Goal: Task Accomplishment & Management: Use online tool/utility

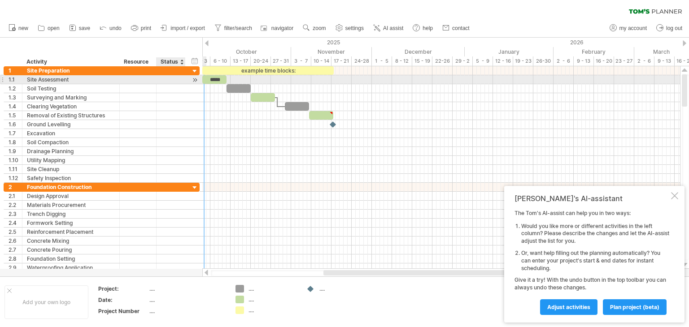
click at [197, 79] on div at bounding box center [195, 79] width 9 height 9
click at [195, 79] on div at bounding box center [195, 79] width 9 height 9
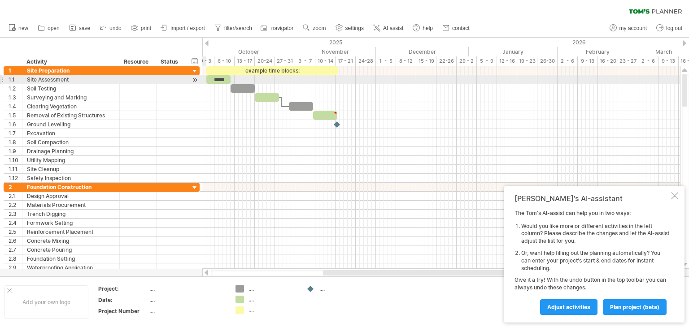
click at [195, 79] on div at bounding box center [195, 79] width 9 height 9
click at [60, 78] on div "Site Assessment" at bounding box center [71, 79] width 88 height 9
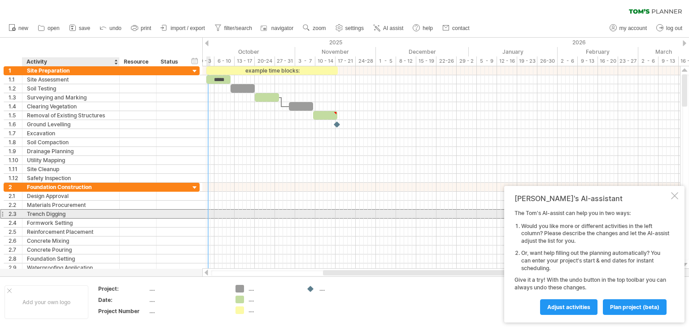
click at [88, 211] on div "Trench Digging" at bounding box center [71, 214] width 88 height 9
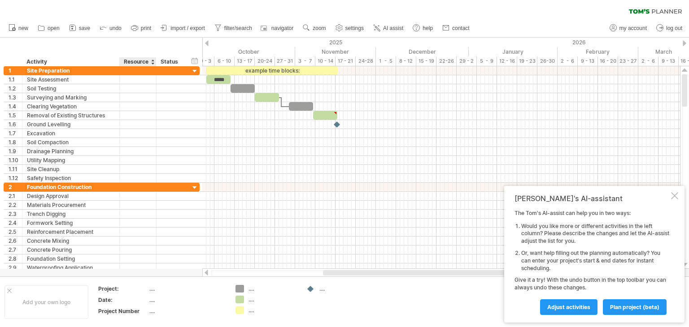
click at [147, 304] on th "Date:" at bounding box center [123, 301] width 50 height 10
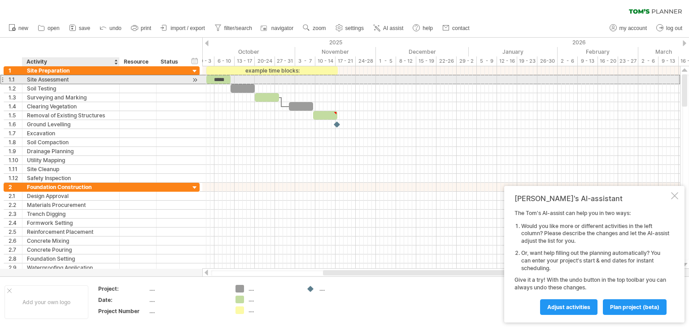
click at [72, 77] on div "Site Assessment" at bounding box center [71, 79] width 88 height 9
click at [104, 81] on input "**********" at bounding box center [71, 79] width 88 height 9
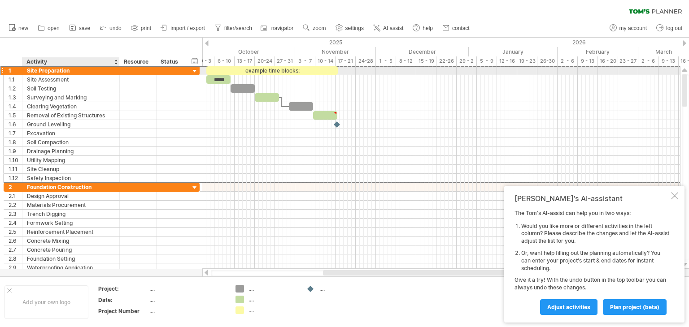
click at [92, 71] on div "Site Preparation" at bounding box center [71, 70] width 88 height 9
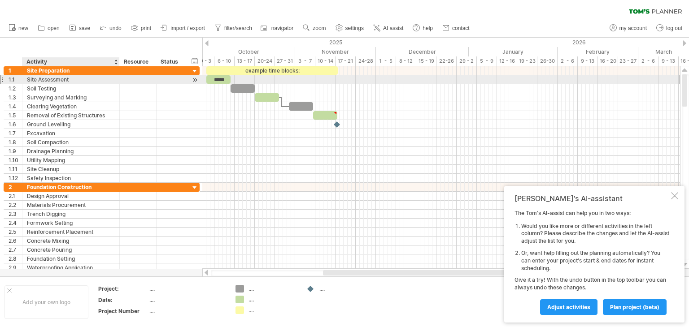
click at [82, 81] on div "Site Assessment" at bounding box center [71, 79] width 88 height 9
drag, startPoint x: 77, startPoint y: 80, endPoint x: 4, endPoint y: 77, distance: 73.2
click at [4, 77] on div "**********" at bounding box center [102, 79] width 196 height 9
type input "******"
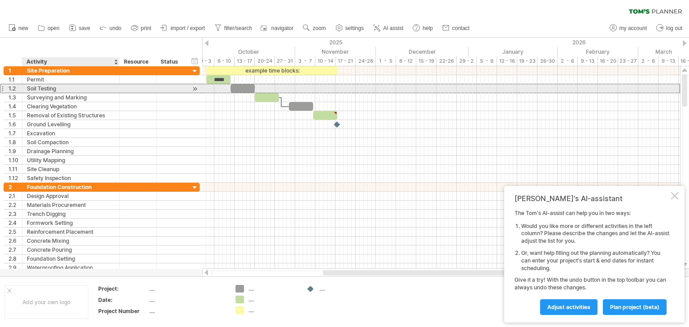
click at [63, 87] on div "Soil Testing" at bounding box center [71, 88] width 88 height 9
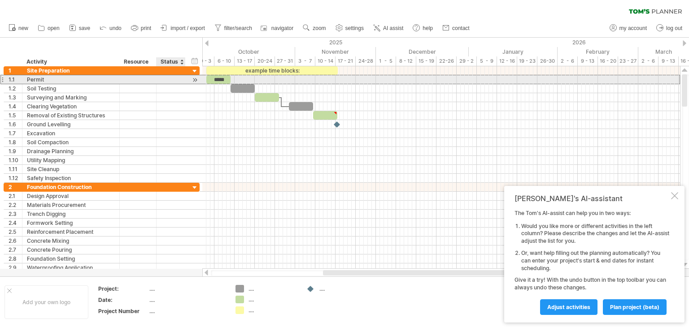
click at [181, 80] on div at bounding box center [171, 79] width 29 height 9
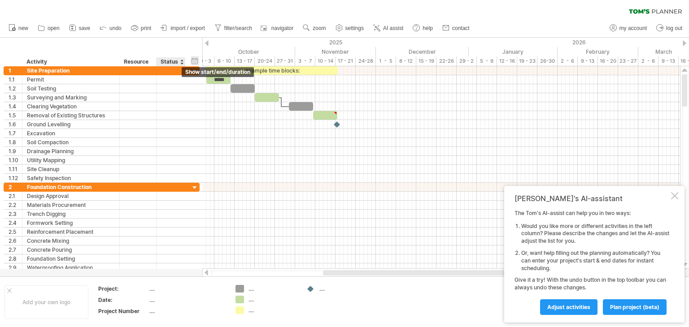
click at [192, 61] on div "hide start/end/duration show start/end/duration" at bounding box center [195, 60] width 9 height 9
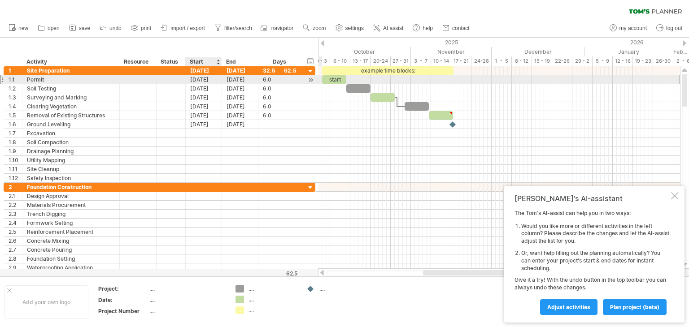
click at [198, 77] on div "[DATE]" at bounding box center [204, 79] width 36 height 9
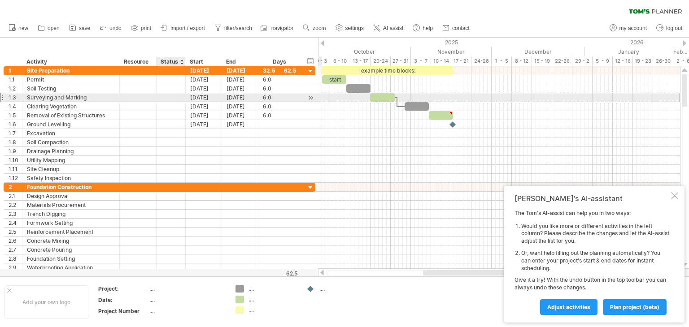
click at [174, 93] on div at bounding box center [171, 97] width 20 height 9
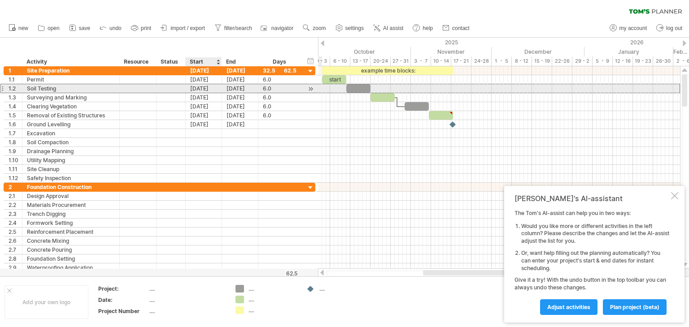
click at [197, 89] on div "[DATE]" at bounding box center [204, 88] width 36 height 9
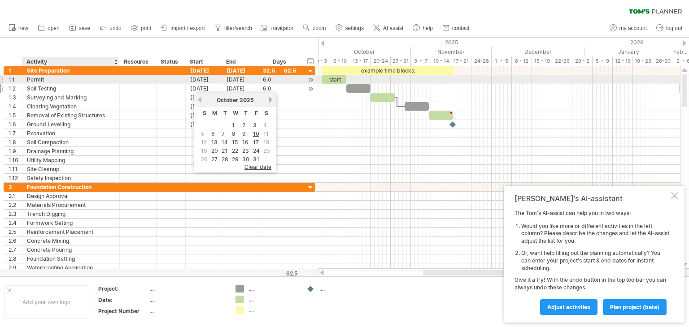
click at [68, 84] on div "Soil Testing" at bounding box center [71, 88] width 88 height 9
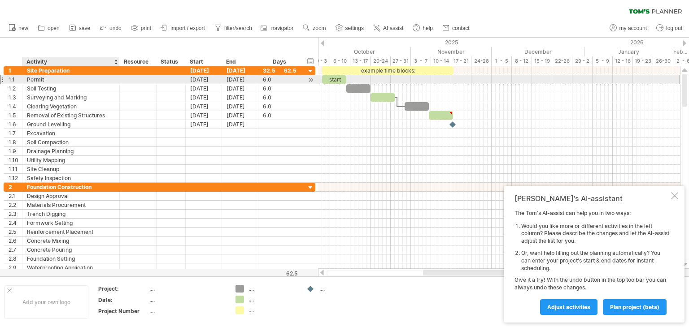
click at [61, 79] on div "Permit" at bounding box center [71, 79] width 88 height 9
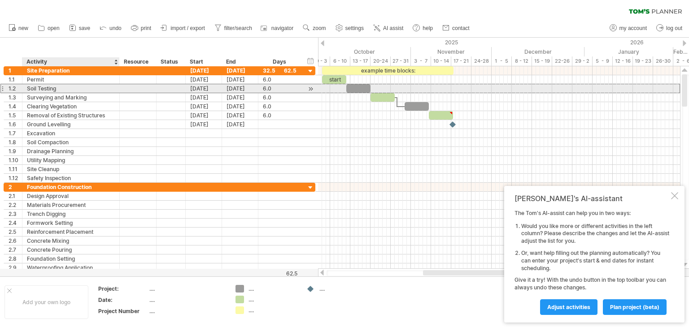
click at [56, 90] on div "Soil Testing" at bounding box center [71, 88] width 88 height 9
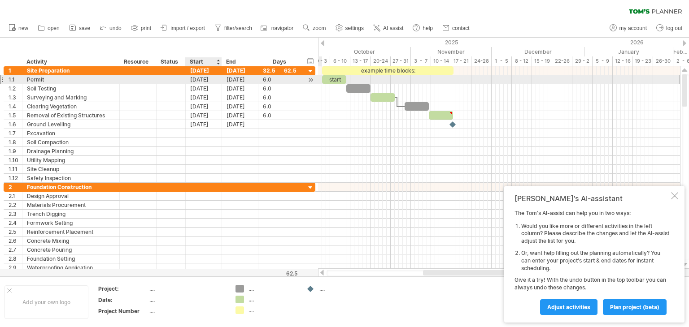
click at [202, 81] on div "[DATE]" at bounding box center [204, 79] width 36 height 9
